Goal: Navigation & Orientation: Find specific page/section

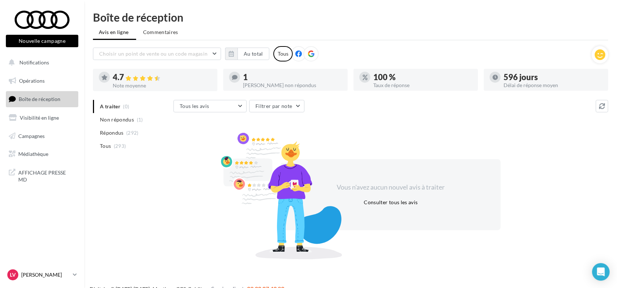
click at [49, 277] on p "[PERSON_NAME]" at bounding box center [45, 274] width 49 height 7
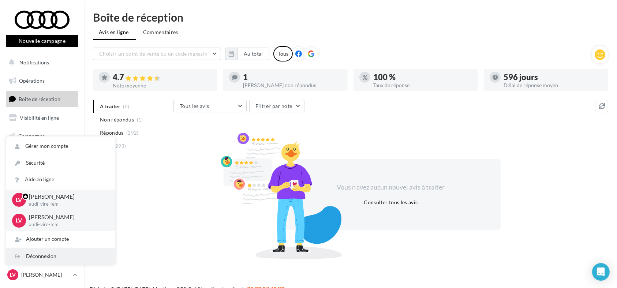
click at [53, 258] on div "Déconnexion" at bounding box center [60, 256] width 109 height 16
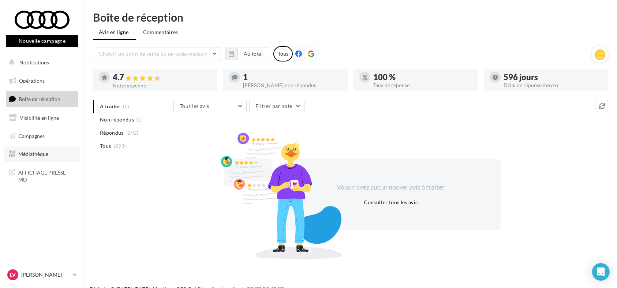
click at [42, 154] on span "Médiathèque" at bounding box center [33, 154] width 30 height 6
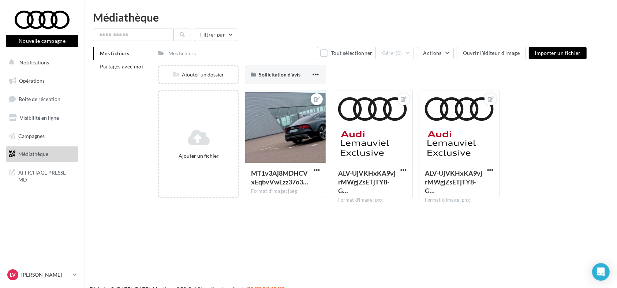
click at [47, 153] on span "Médiathèque" at bounding box center [33, 154] width 30 height 6
click at [108, 67] on span "Partagés avec moi" at bounding box center [121, 66] width 43 height 6
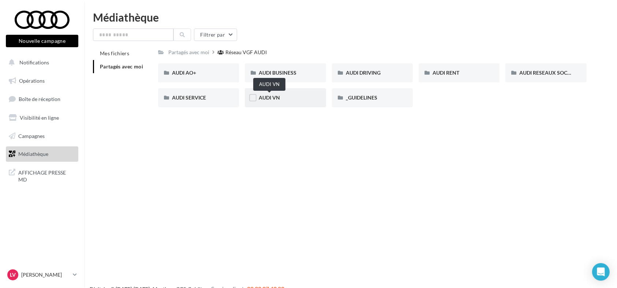
click at [271, 100] on span "AUDI VN" at bounding box center [269, 97] width 21 height 6
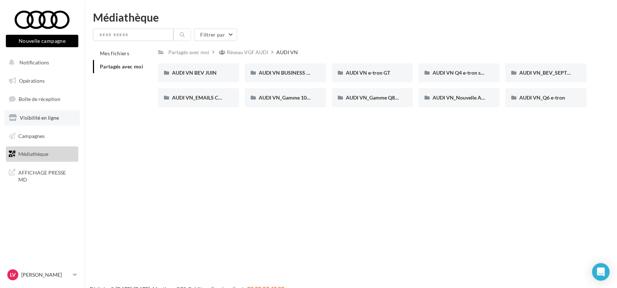
click at [55, 114] on link "Visibilité en ligne" at bounding box center [41, 117] width 75 height 15
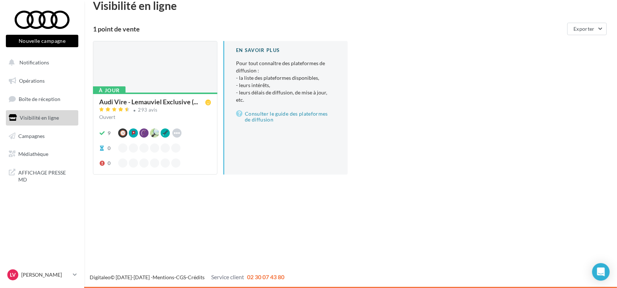
scroll to position [12, 0]
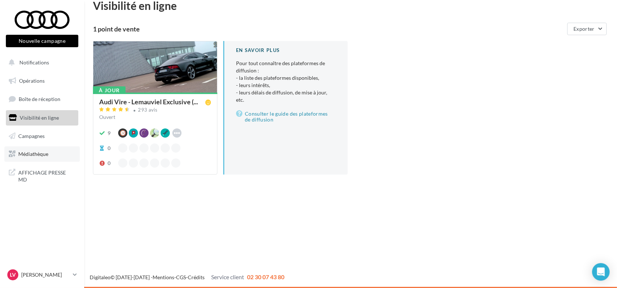
click at [60, 151] on link "Médiathèque" at bounding box center [41, 153] width 75 height 15
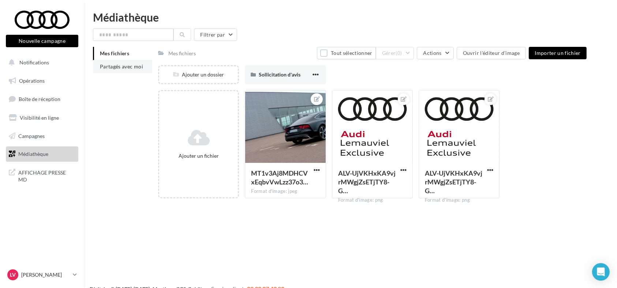
click at [129, 63] on span "Partagés avec moi" at bounding box center [121, 66] width 43 height 6
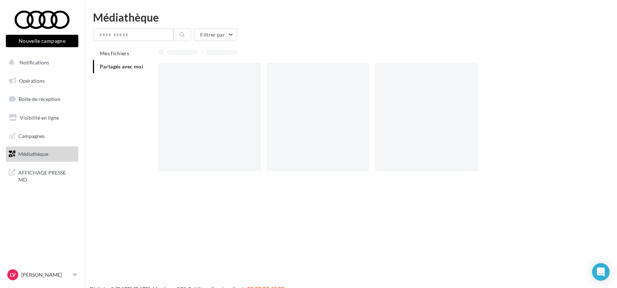
click at [129, 63] on span "Partagés avec moi" at bounding box center [121, 66] width 43 height 6
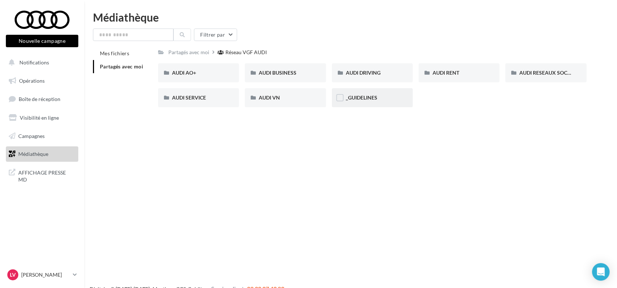
click at [375, 101] on div "_GUIDELINES" at bounding box center [372, 97] width 53 height 7
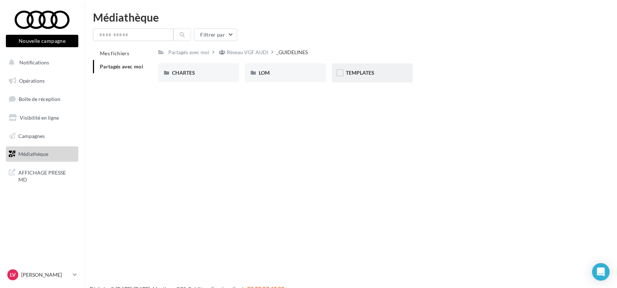
click at [357, 77] on div "TEMPLATES" at bounding box center [372, 72] width 81 height 19
click at [127, 70] on li "Partagés avec moi" at bounding box center [122, 66] width 59 height 13
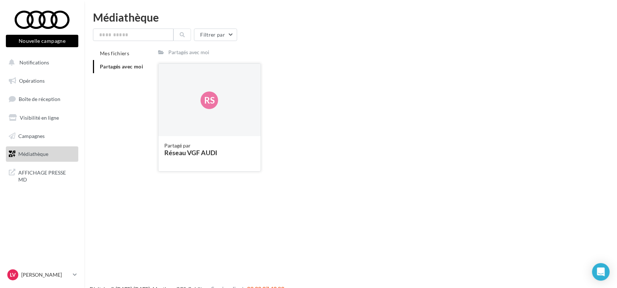
click at [231, 75] on div "Rs" at bounding box center [210, 100] width 102 height 73
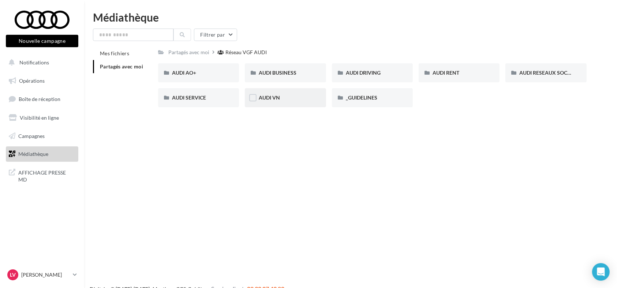
click at [275, 101] on div "AUDI VN" at bounding box center [285, 97] width 53 height 7
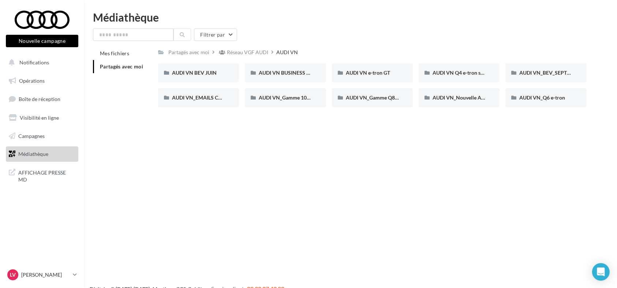
click at [33, 155] on span "Médiathèque" at bounding box center [33, 154] width 30 height 6
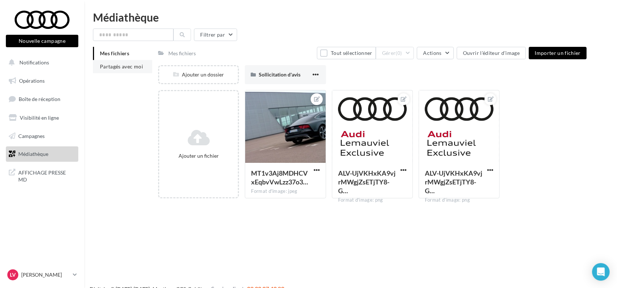
click at [132, 62] on li "Partagés avec moi" at bounding box center [122, 66] width 59 height 13
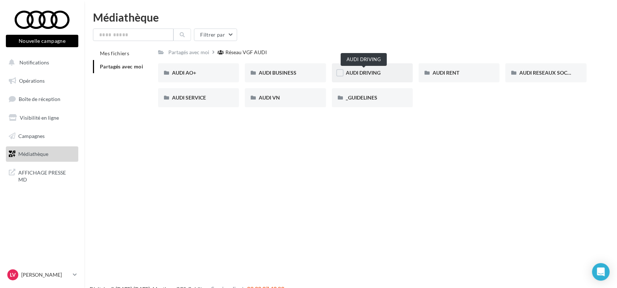
click at [370, 70] on span "AUDI DRIVING" at bounding box center [363, 73] width 35 height 6
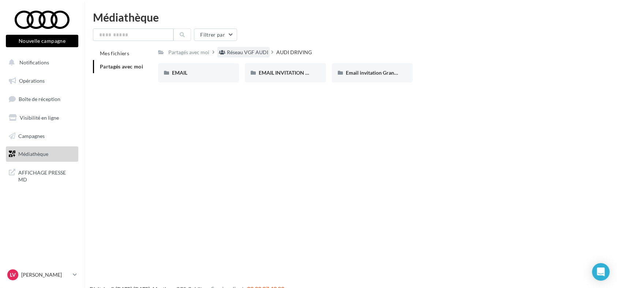
click at [237, 56] on div "Réseau VGF AUDI" at bounding box center [244, 52] width 52 height 11
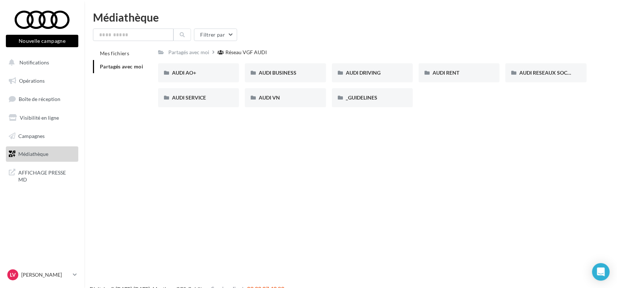
click at [241, 55] on div "Réseau VGF AUDI" at bounding box center [246, 52] width 41 height 7
drag, startPoint x: 265, startPoint y: 52, endPoint x: 235, endPoint y: 53, distance: 29.7
click at [235, 53] on div "Réseau VGF AUDI" at bounding box center [246, 52] width 41 height 7
